Goal: Task Accomplishment & Management: Manage account settings

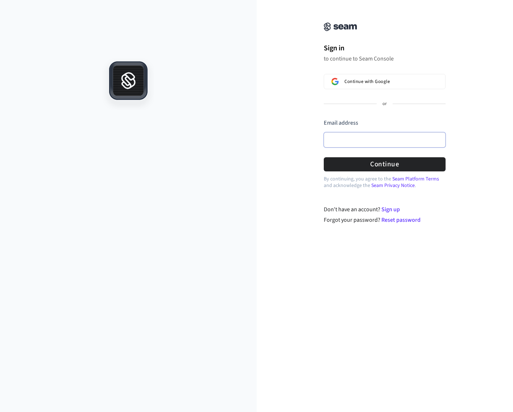
click at [373, 138] on input "Email address" at bounding box center [385, 139] width 122 height 15
click at [398, 161] on button "Continue" at bounding box center [385, 164] width 122 height 14
type input "**********"
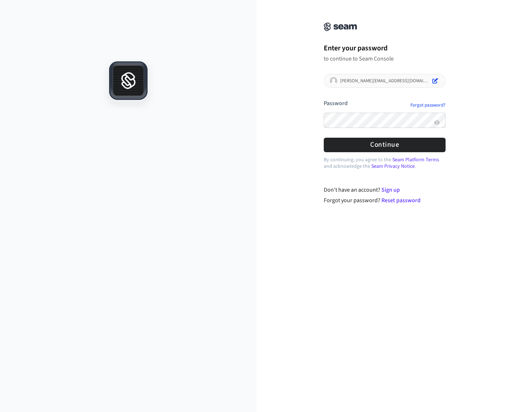
click at [324, 99] on button "submit" at bounding box center [324, 99] width 0 height 0
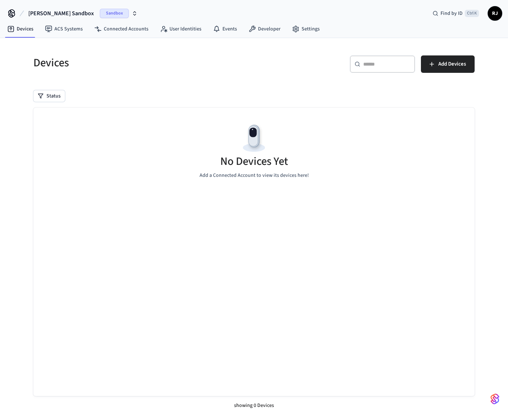
click at [34, 12] on span "[PERSON_NAME] Sandbox" at bounding box center [61, 13] width 66 height 9
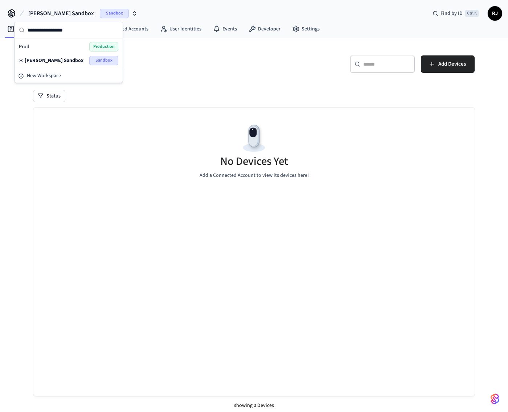
click at [46, 46] on div "Prod Production" at bounding box center [68, 46] width 99 height 9
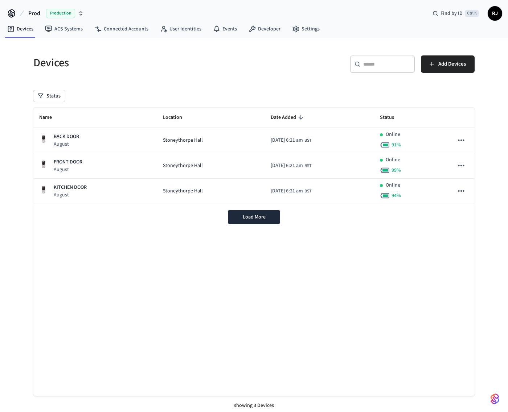
click at [79, 146] on p "August" at bounding box center [66, 144] width 25 height 7
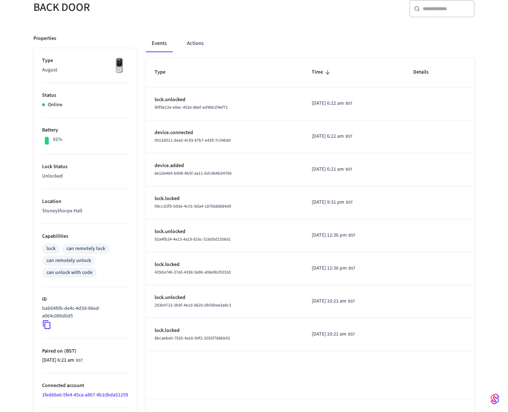
scroll to position [102, 0]
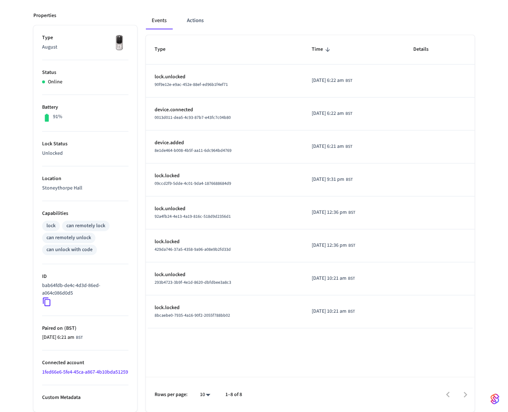
click at [71, 282] on p "bab64fdb-de4c-4d3d-86ed-a064c086d0d5" at bounding box center [83, 289] width 83 height 15
click at [46, 297] on icon at bounding box center [46, 301] width 9 height 9
